Goal: Information Seeking & Learning: Learn about a topic

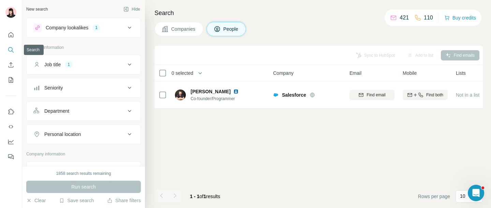
click at [14, 48] on icon "Search" at bounding box center [11, 49] width 7 height 7
click at [10, 35] on icon "Quick start" at bounding box center [11, 34] width 5 height 5
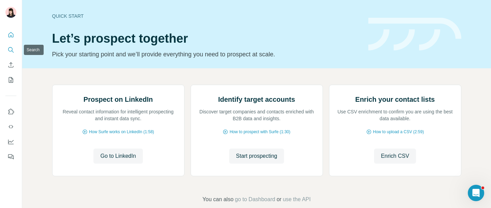
click at [9, 46] on icon "Search" at bounding box center [11, 49] width 7 height 7
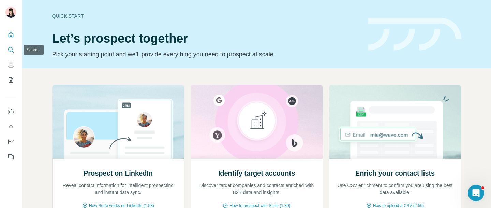
click at [10, 51] on icon "Search" at bounding box center [10, 49] width 4 height 4
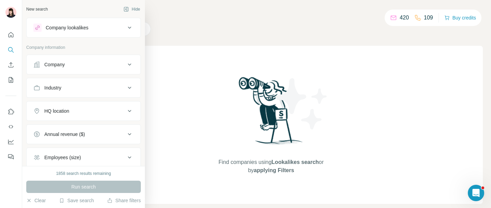
click at [79, 31] on div "Company lookalikes" at bounding box center [79, 28] width 92 height 8
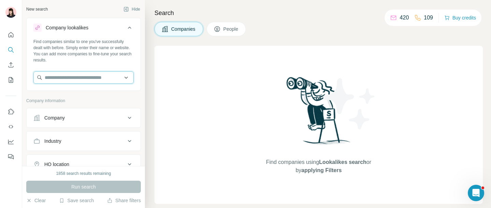
click at [82, 77] on input "text" at bounding box center [83, 77] width 100 height 12
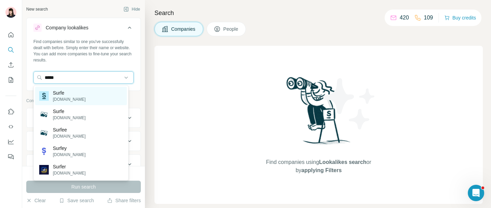
type input "*****"
click at [71, 98] on p "surfe.com" at bounding box center [69, 99] width 33 height 6
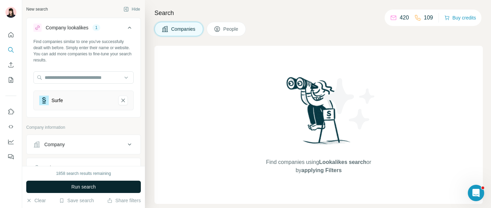
click at [93, 189] on span "Run search" at bounding box center [83, 186] width 25 height 7
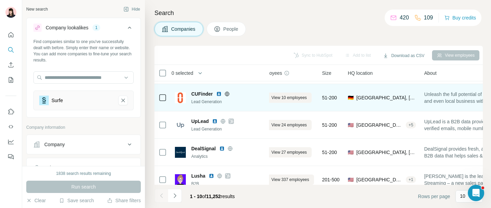
scroll to position [25, 0]
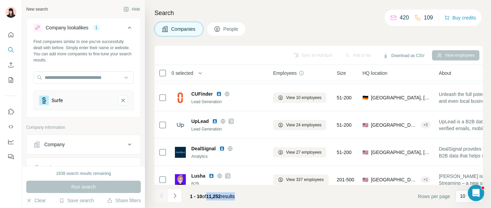
drag, startPoint x: 207, startPoint y: 195, endPoint x: 247, endPoint y: 195, distance: 39.6
click at [247, 195] on footer "1 - 10 of 11,252 results Rows per page 10" at bounding box center [318, 195] width 328 height 23
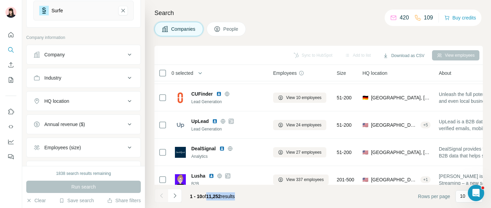
scroll to position [91, 0]
click at [98, 100] on div "HQ location" at bounding box center [79, 99] width 92 height 7
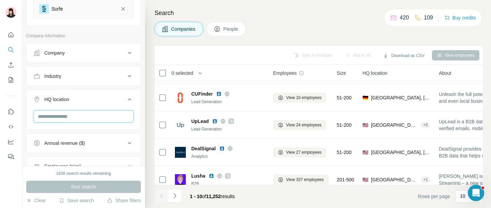
click at [71, 119] on input "text" at bounding box center [83, 116] width 100 height 12
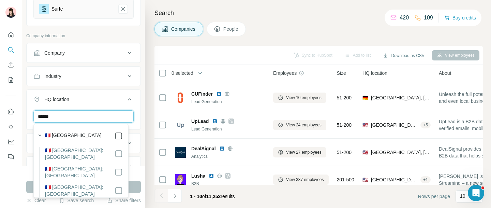
type input "******"
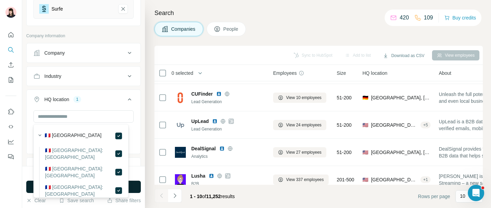
click at [135, 186] on button "Run search" at bounding box center [83, 186] width 115 height 12
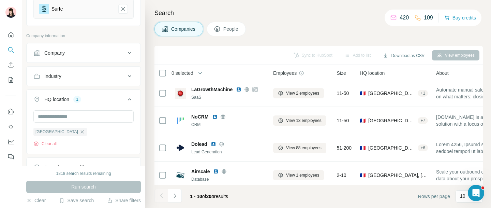
scroll to position [145, 0]
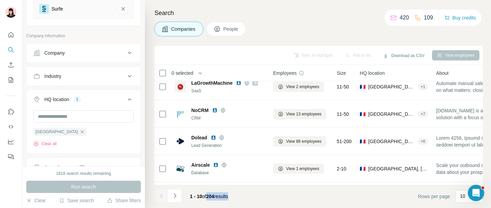
drag, startPoint x: 208, startPoint y: 196, endPoint x: 240, endPoint y: 196, distance: 31.4
click at [234, 196] on div "1 - 10 of 204 results" at bounding box center [208, 196] width 49 height 15
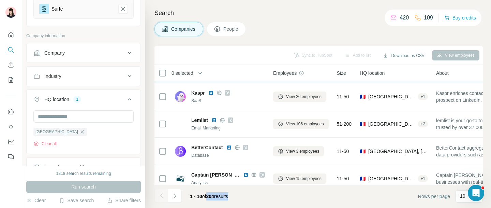
scroll to position [0, 0]
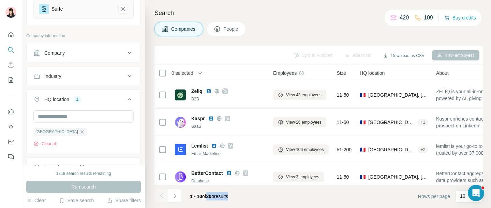
click at [229, 32] on span "People" at bounding box center [231, 29] width 16 height 7
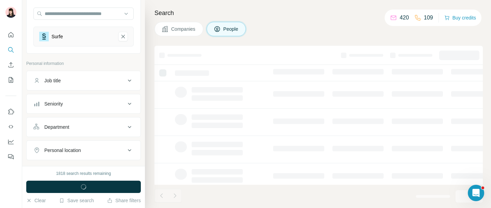
scroll to position [63, 0]
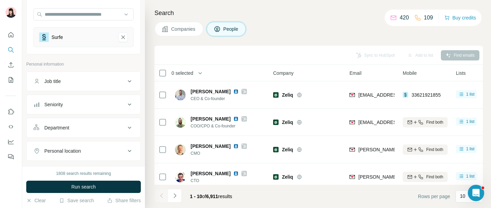
drag, startPoint x: 209, startPoint y: 195, endPoint x: 240, endPoint y: 195, distance: 31.0
click at [238, 195] on div "1 - 10 of 6,911 results" at bounding box center [210, 196] width 53 height 15
drag, startPoint x: 240, startPoint y: 195, endPoint x: 208, endPoint y: 195, distance: 31.7
click at [208, 195] on div "1 - 10 of 6,911 results" at bounding box center [210, 196] width 53 height 15
click at [109, 105] on div "Seniority" at bounding box center [79, 104] width 92 height 7
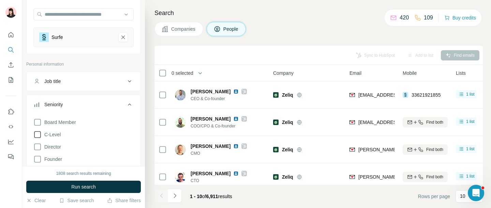
click at [38, 135] on icon at bounding box center [37, 134] width 8 height 8
click at [76, 185] on span "Run search" at bounding box center [83, 186] width 25 height 7
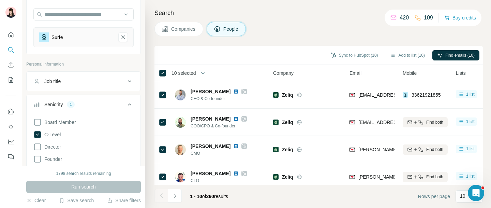
click at [126, 106] on icon at bounding box center [129, 104] width 8 height 8
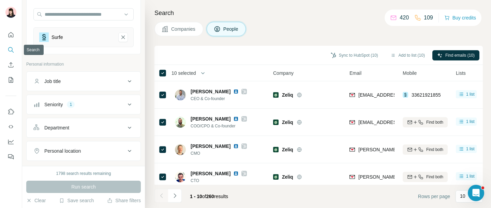
click at [13, 50] on icon "Search" at bounding box center [11, 49] width 7 height 7
click at [10, 36] on icon "Quick start" at bounding box center [11, 34] width 5 height 5
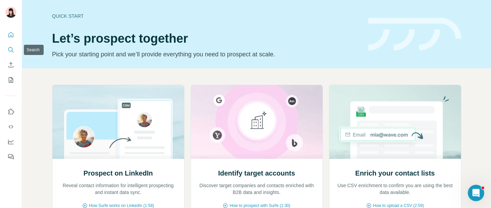
click at [11, 50] on icon "Search" at bounding box center [11, 49] width 7 height 7
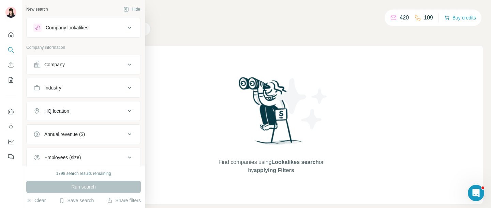
click at [81, 64] on div "Company" at bounding box center [79, 64] width 92 height 7
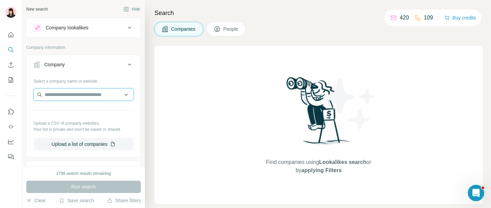
click at [79, 96] on input "text" at bounding box center [83, 94] width 100 height 12
click at [96, 143] on button "Upload a list of companies" at bounding box center [83, 144] width 100 height 12
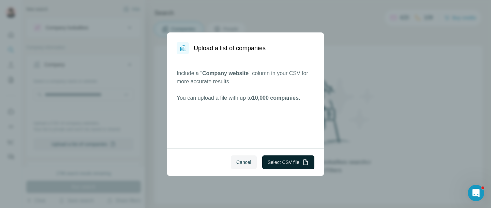
click at [276, 161] on button "Select CSV file" at bounding box center [288, 162] width 52 height 14
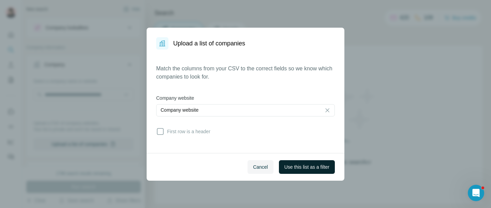
click at [294, 169] on span "Use this list as a filter" at bounding box center [306, 166] width 45 height 7
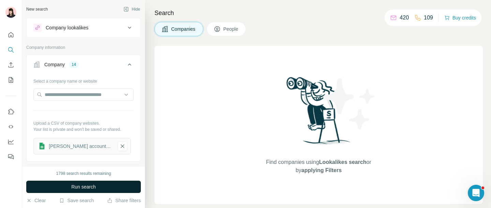
click at [71, 190] on span "Run search" at bounding box center [83, 186] width 25 height 7
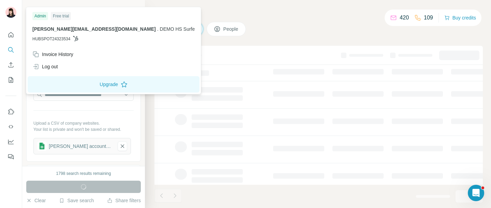
click at [12, 12] on img at bounding box center [10, 12] width 11 height 11
click at [10, 33] on icon "Quick start" at bounding box center [11, 34] width 5 height 5
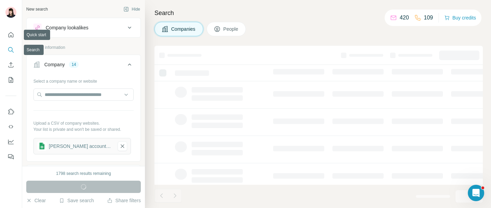
click at [12, 50] on icon "Search" at bounding box center [11, 49] width 7 height 7
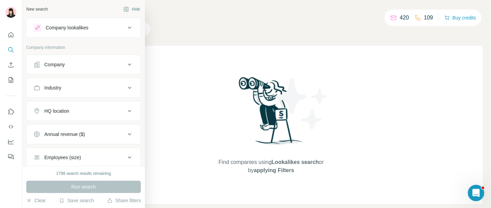
click at [59, 65] on div "Company" at bounding box center [54, 64] width 20 height 7
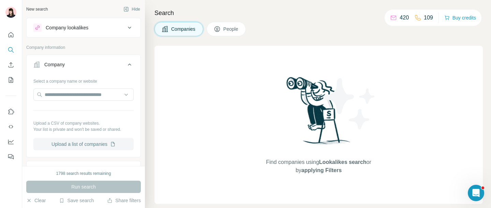
click at [75, 149] on button "Upload a list of companies" at bounding box center [83, 144] width 100 height 12
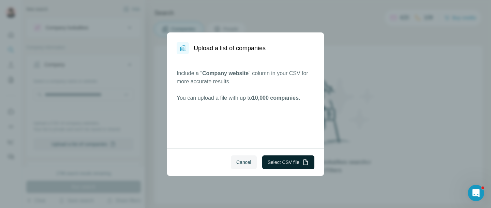
click at [293, 164] on button "Select CSV file" at bounding box center [288, 162] width 52 height 14
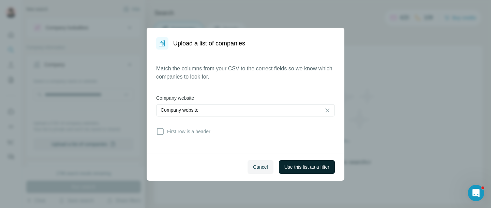
click at [296, 170] on button "Use this list as a filter" at bounding box center [307, 167] width 56 height 14
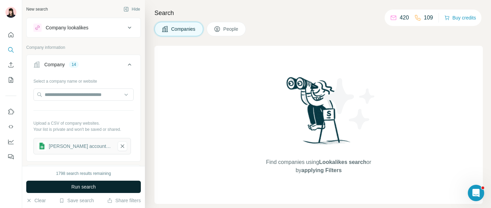
click at [84, 188] on span "Run search" at bounding box center [83, 186] width 25 height 7
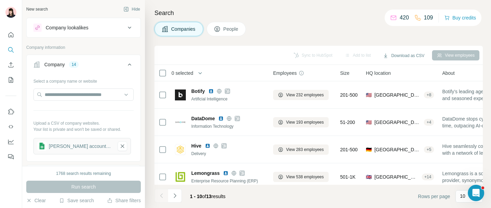
click at [237, 28] on span "People" at bounding box center [231, 29] width 16 height 7
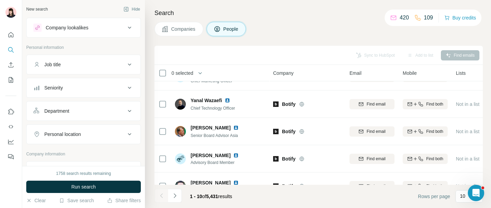
scroll to position [173, 0]
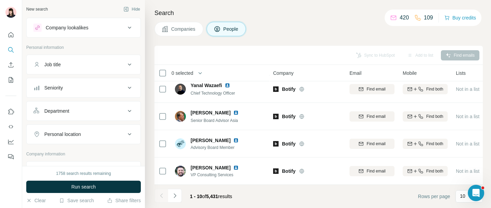
click at [174, 26] on span "Companies" at bounding box center [183, 29] width 25 height 7
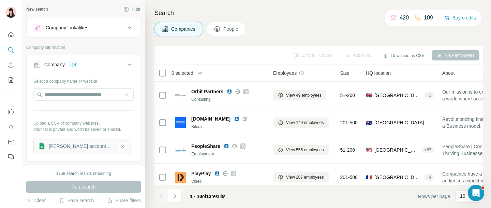
scroll to position [137, 0]
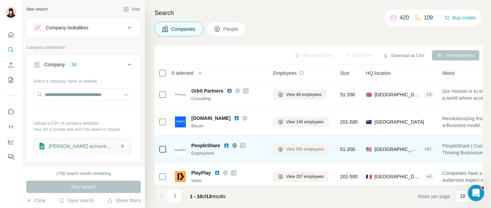
click at [293, 150] on span "View 555 employees" at bounding box center [305, 149] width 38 height 6
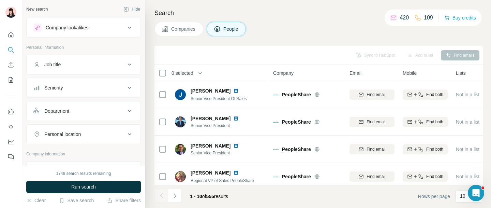
click at [169, 33] on button "Companies" at bounding box center [178, 29] width 49 height 14
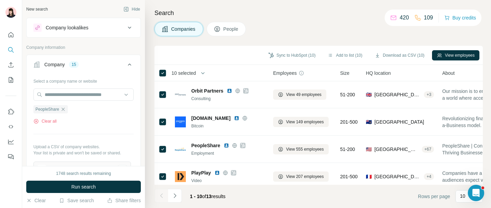
click at [128, 64] on icon at bounding box center [129, 64] width 3 height 2
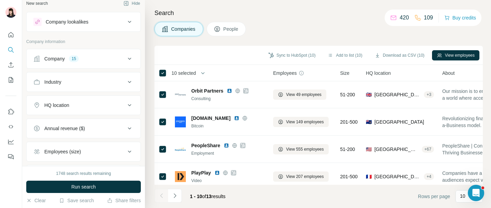
scroll to position [8, 0]
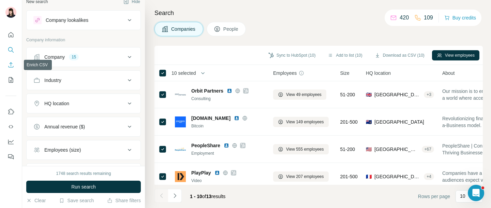
click at [13, 66] on icon "Enrich CSV" at bounding box center [11, 64] width 7 height 7
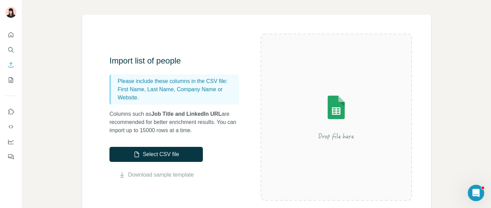
scroll to position [34, 0]
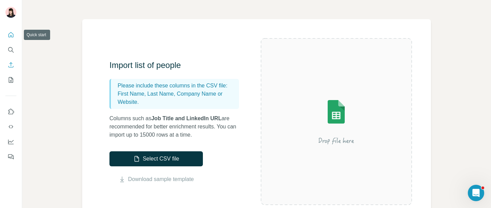
click at [11, 38] on icon "Quick start" at bounding box center [11, 34] width 7 height 7
